Goal: Task Accomplishment & Management: Use online tool/utility

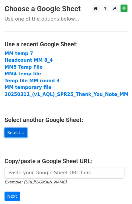
click at [14, 135] on link "Select..." at bounding box center [16, 132] width 23 height 9
click at [17, 127] on main "Choose a Google Sheet Use one of the options below... Use a recent Google Sheet…" at bounding box center [66, 119] width 132 height 229
click at [22, 135] on link "Select..." at bounding box center [16, 132] width 23 height 9
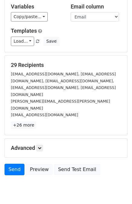
scroll to position [44, 0]
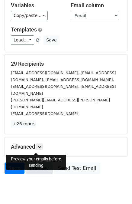
click at [34, 163] on link "Preview" at bounding box center [39, 169] width 27 height 12
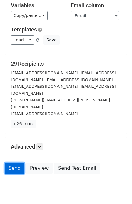
click at [15, 163] on link "Send" at bounding box center [15, 169] width 20 height 12
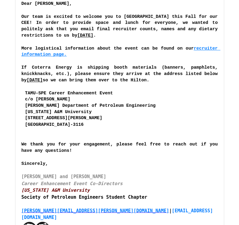
scroll to position [546, 0]
